Goal: Find specific page/section: Find specific page/section

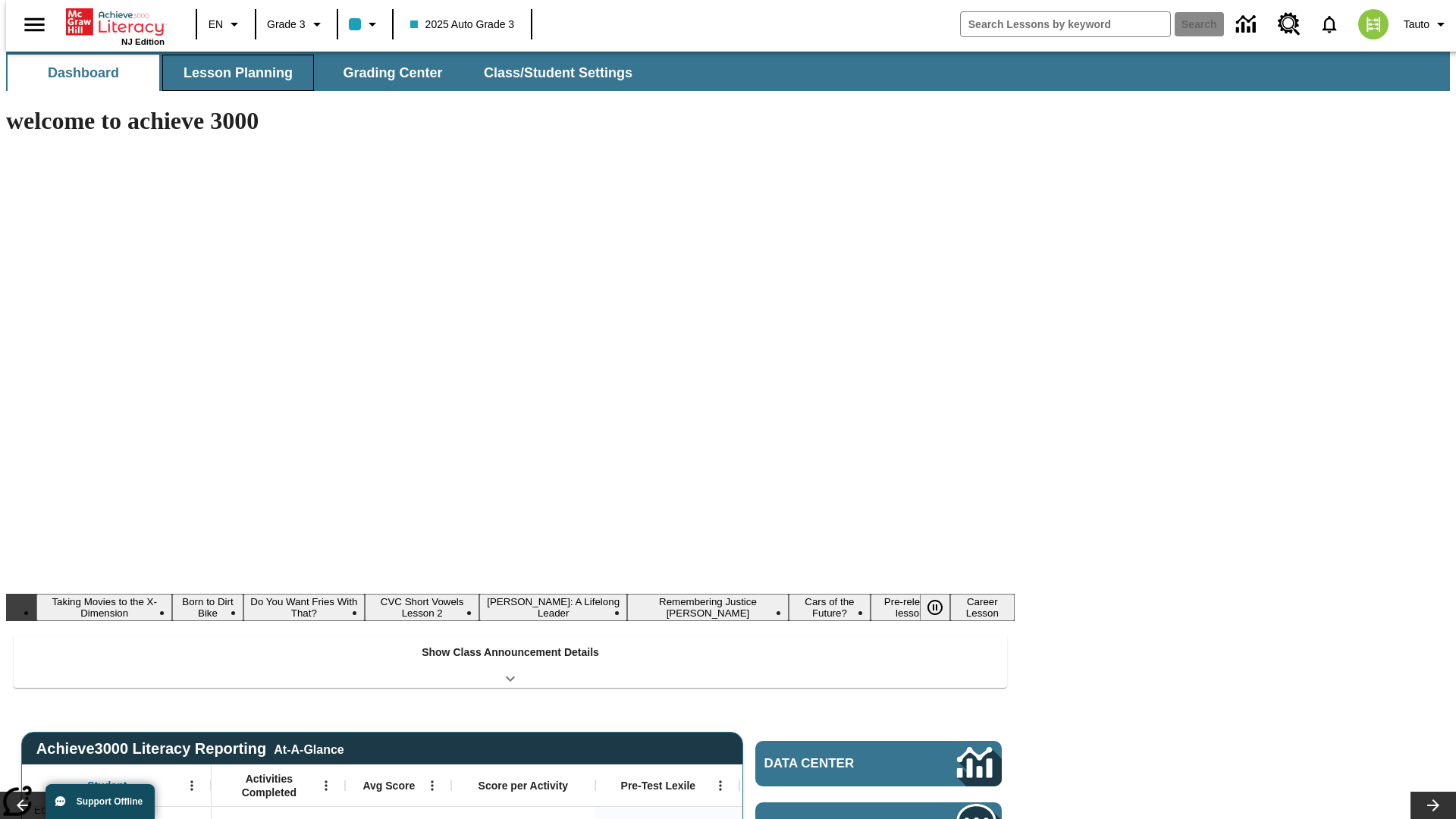
click at [232, 73] on button "Lesson Planning" at bounding box center [238, 73] width 152 height 37
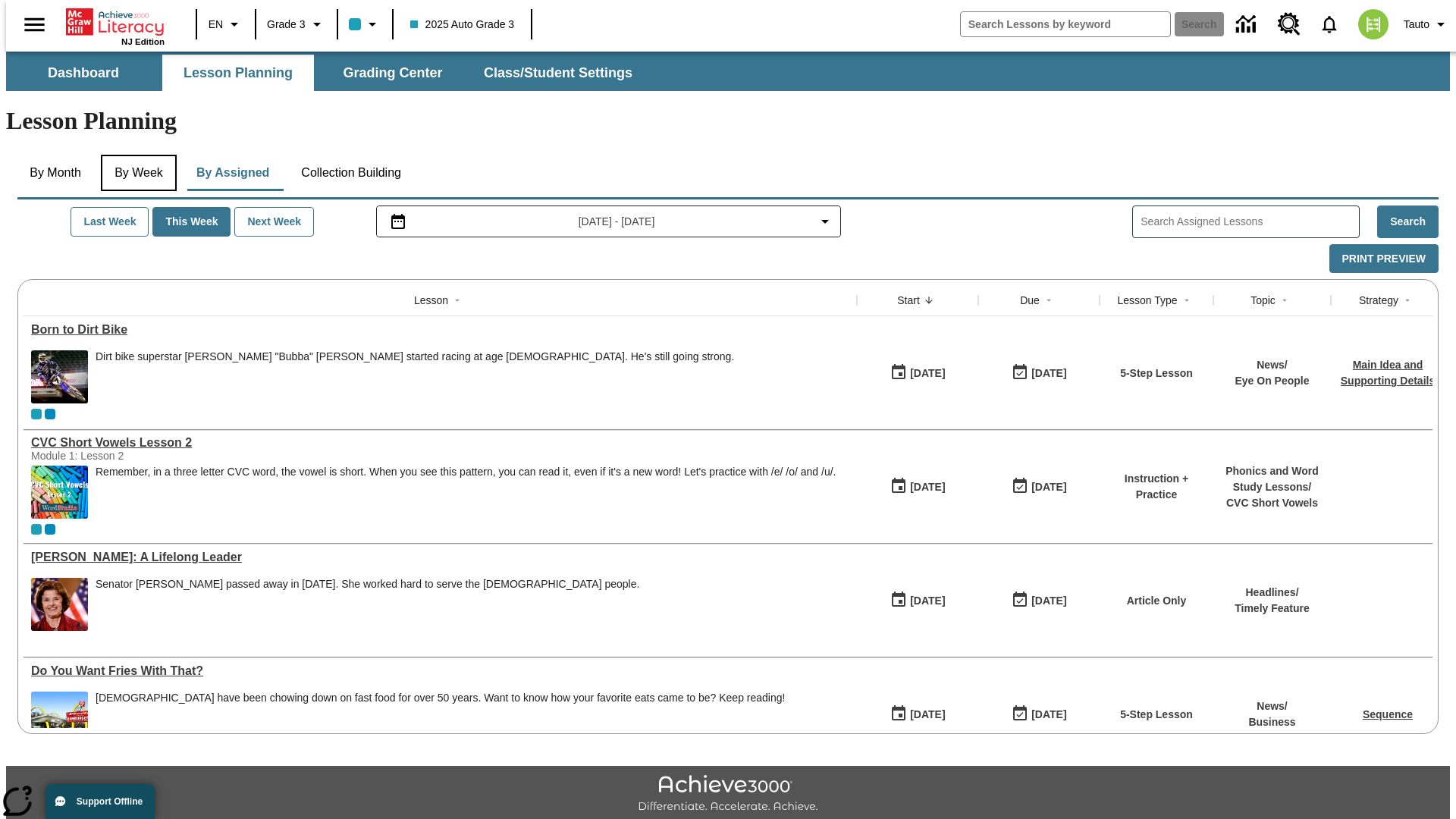
click at [136, 154] on button "By Week" at bounding box center [139, 173] width 76 height 37
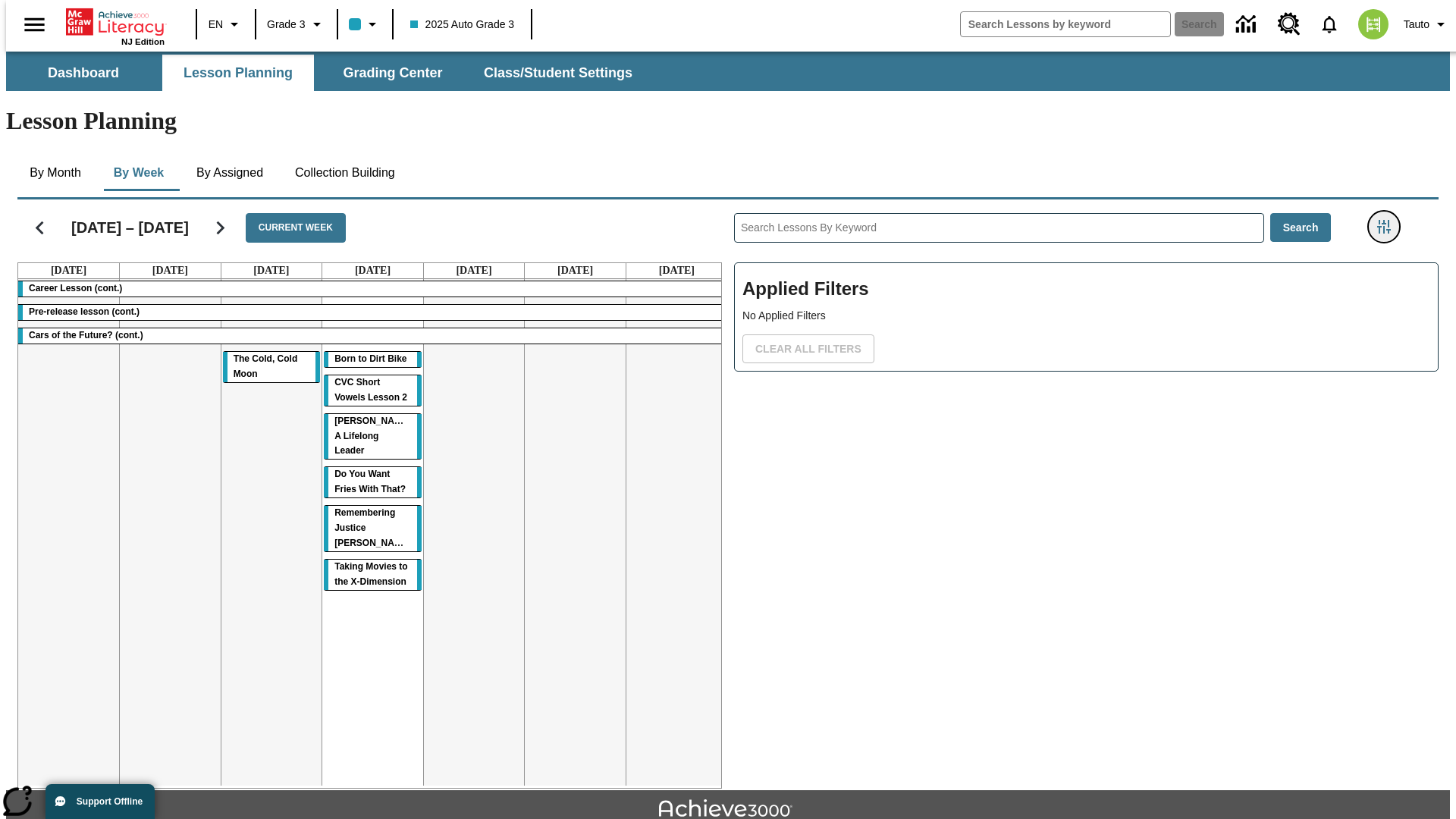
click at [1388, 220] on icon "Filters Side menu" at bounding box center [1384, 226] width 13 height 13
